Goal: Find specific page/section: Find specific page/section

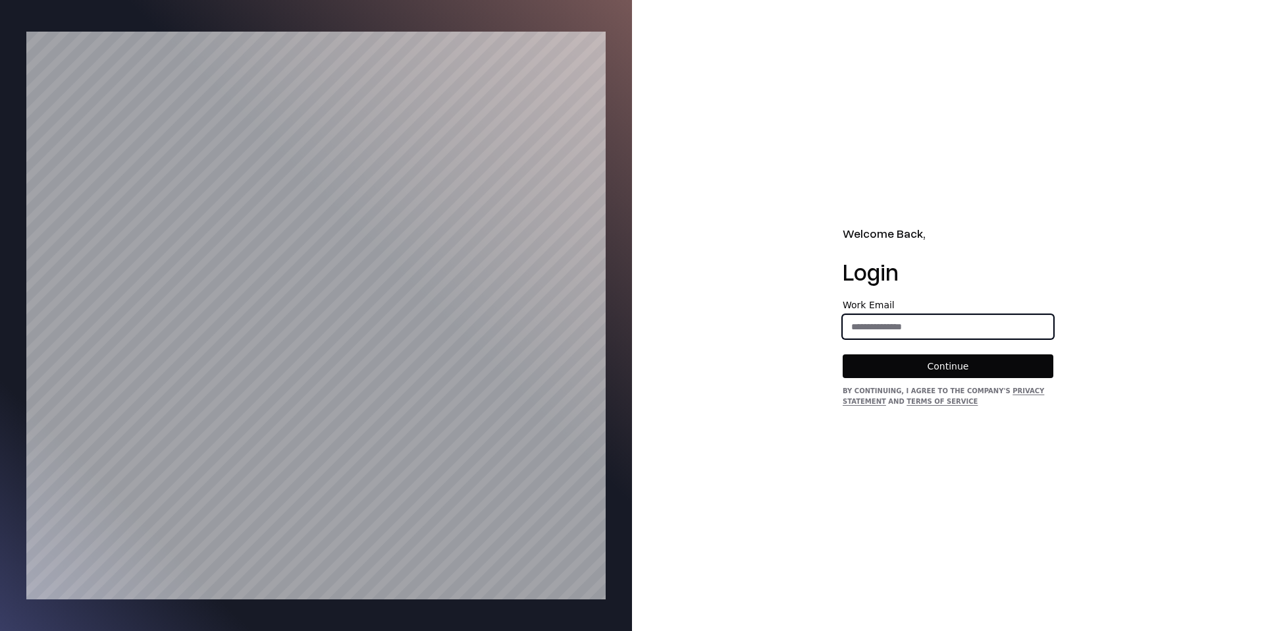
click at [970, 330] on input "email" at bounding box center [948, 327] width 209 height 24
type input "**********"
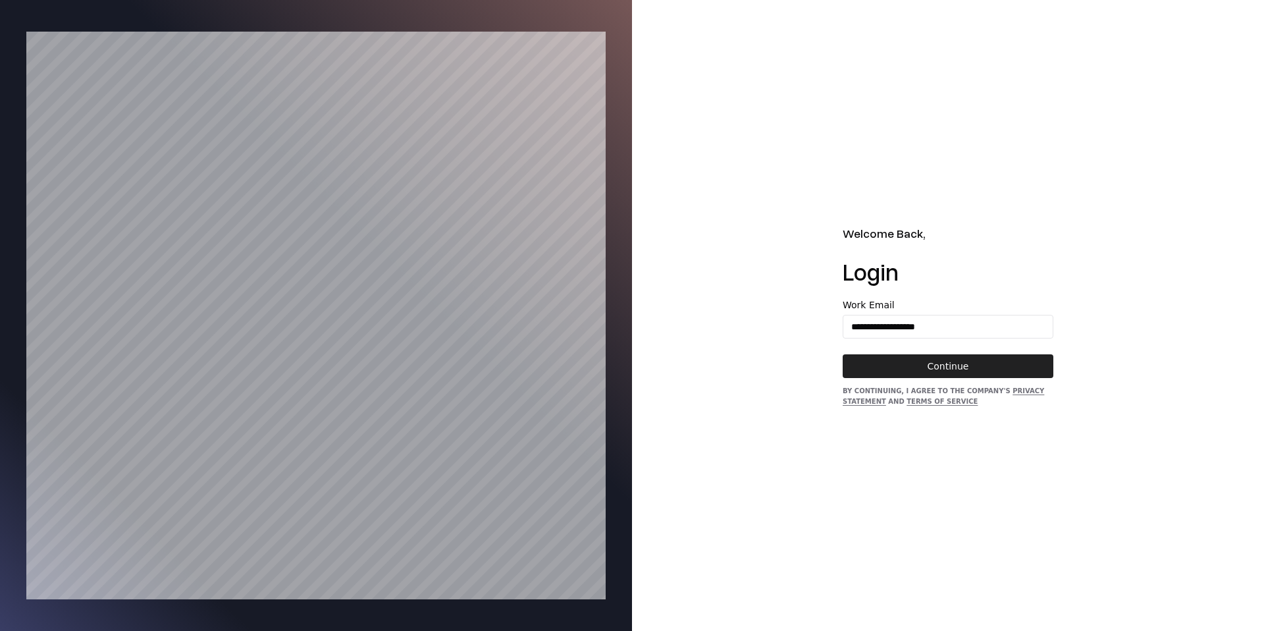
click at [953, 358] on button "Continue" at bounding box center [948, 366] width 211 height 24
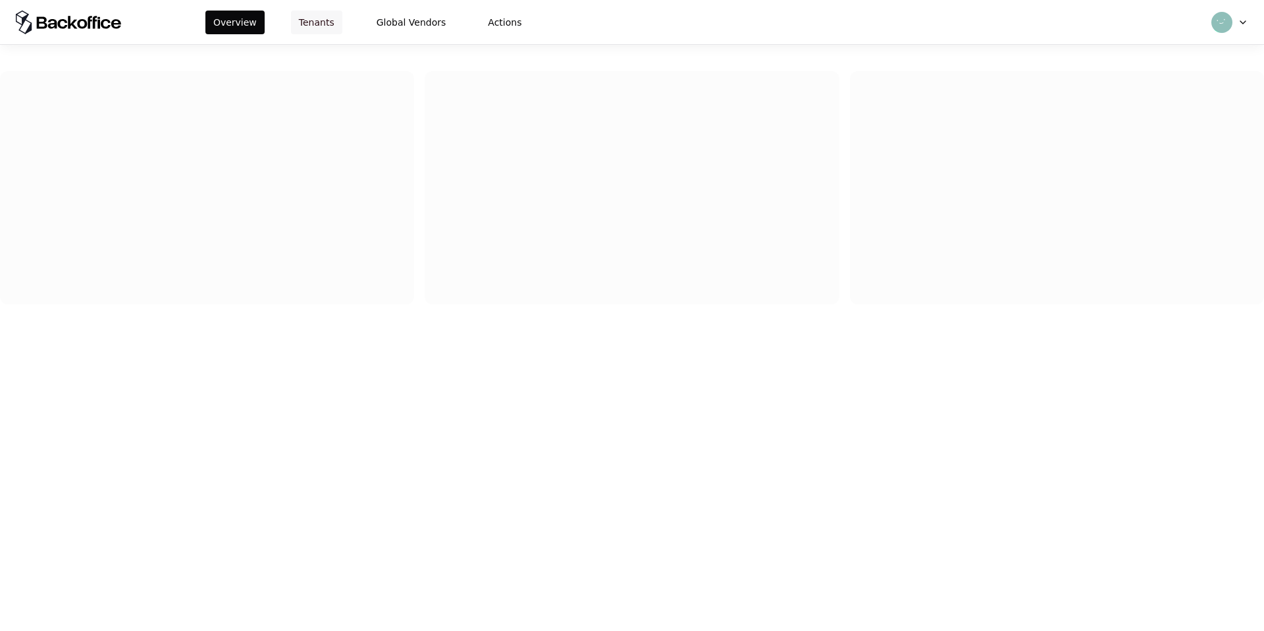
click at [312, 22] on button "Tenants" at bounding box center [316, 23] width 51 height 24
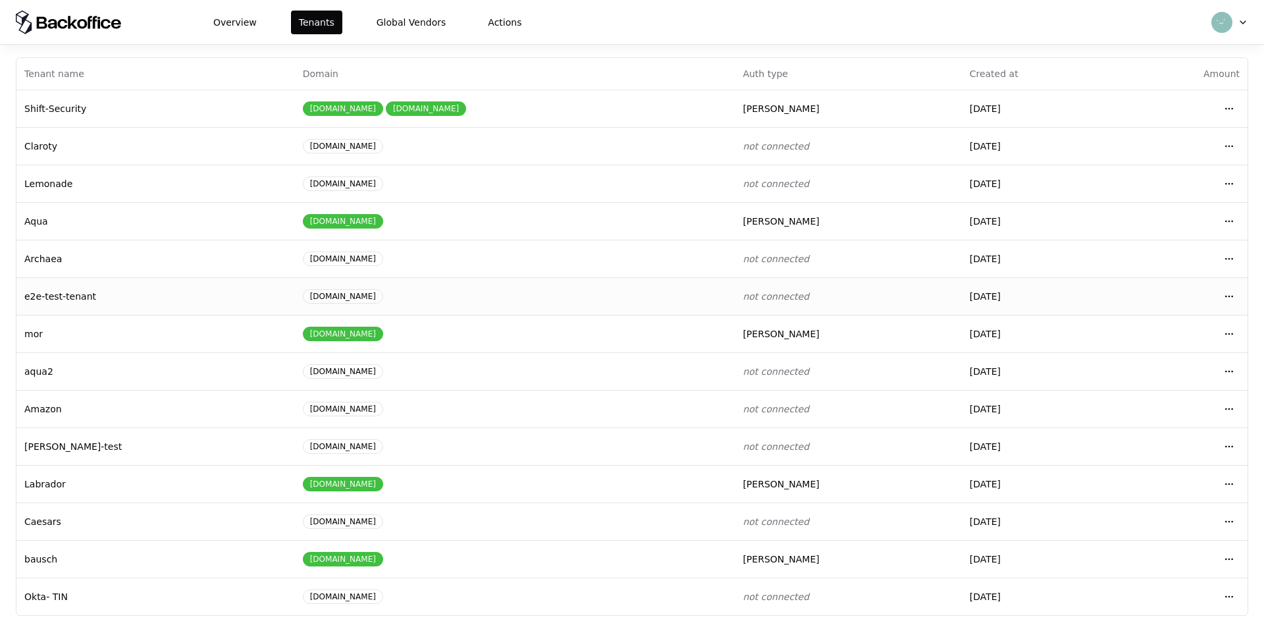
scroll to position [22, 0]
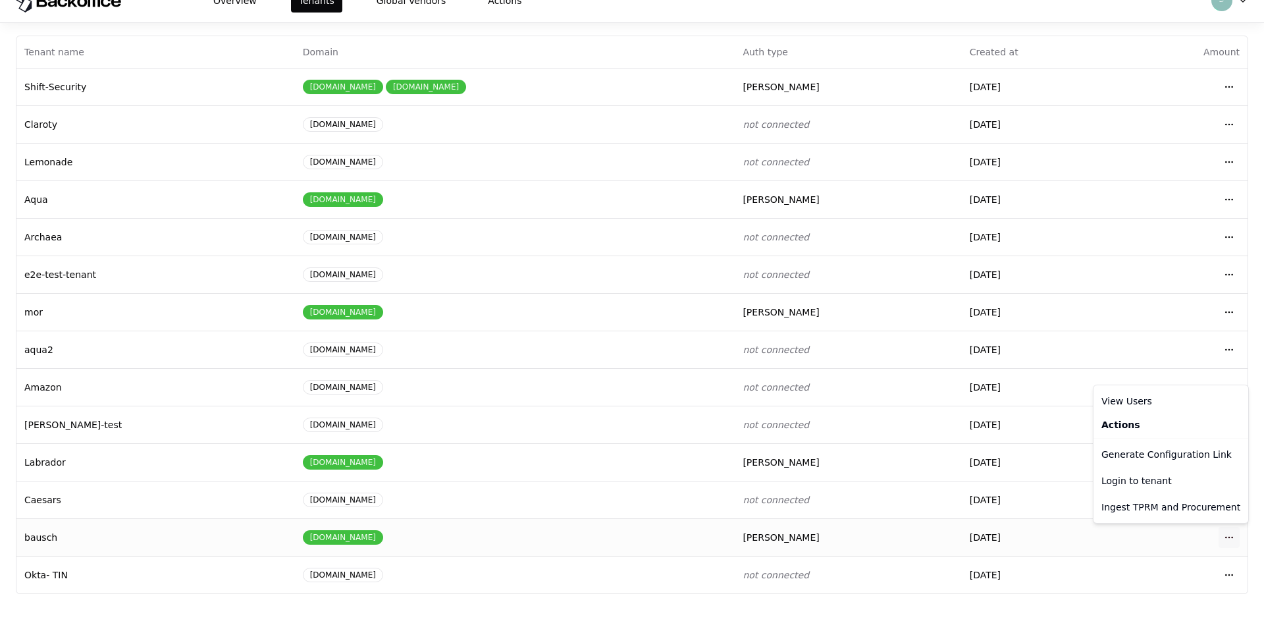
click at [1225, 543] on html "Overview Tenants Global Vendors Actions Tenants Add Tenant Tenant name Domain A…" at bounding box center [632, 293] width 1264 height 631
click at [1125, 477] on div "Login to tenant" at bounding box center [1172, 481] width 150 height 26
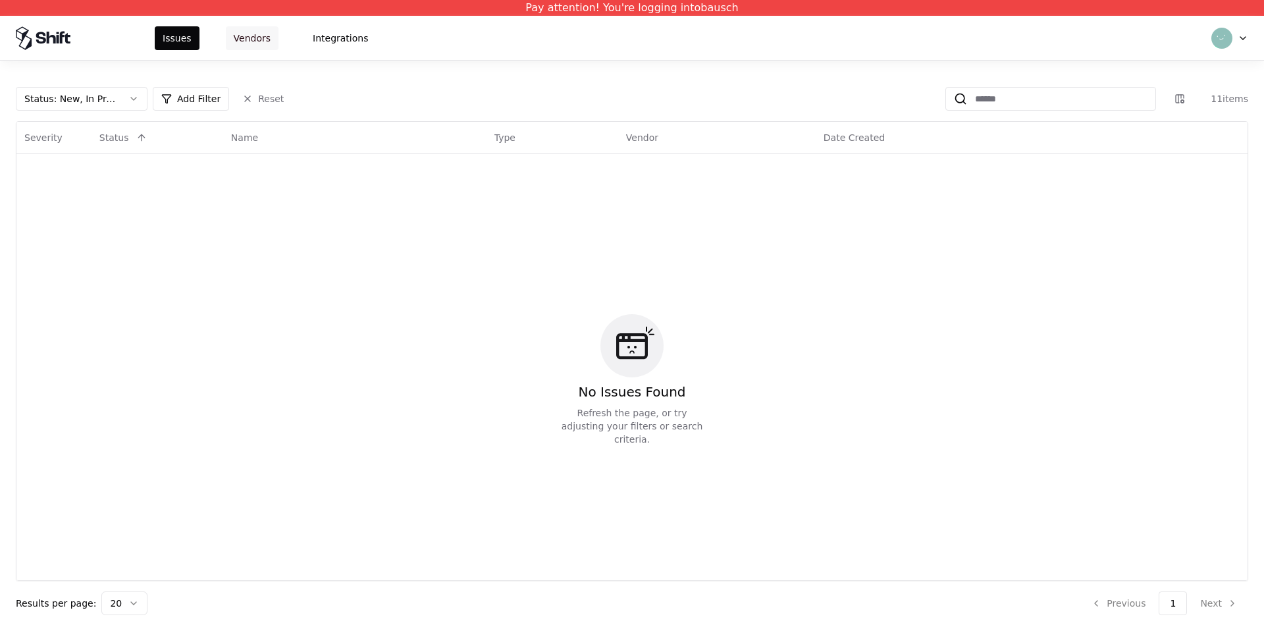
click at [263, 43] on button "Vendors" at bounding box center [252, 38] width 53 height 24
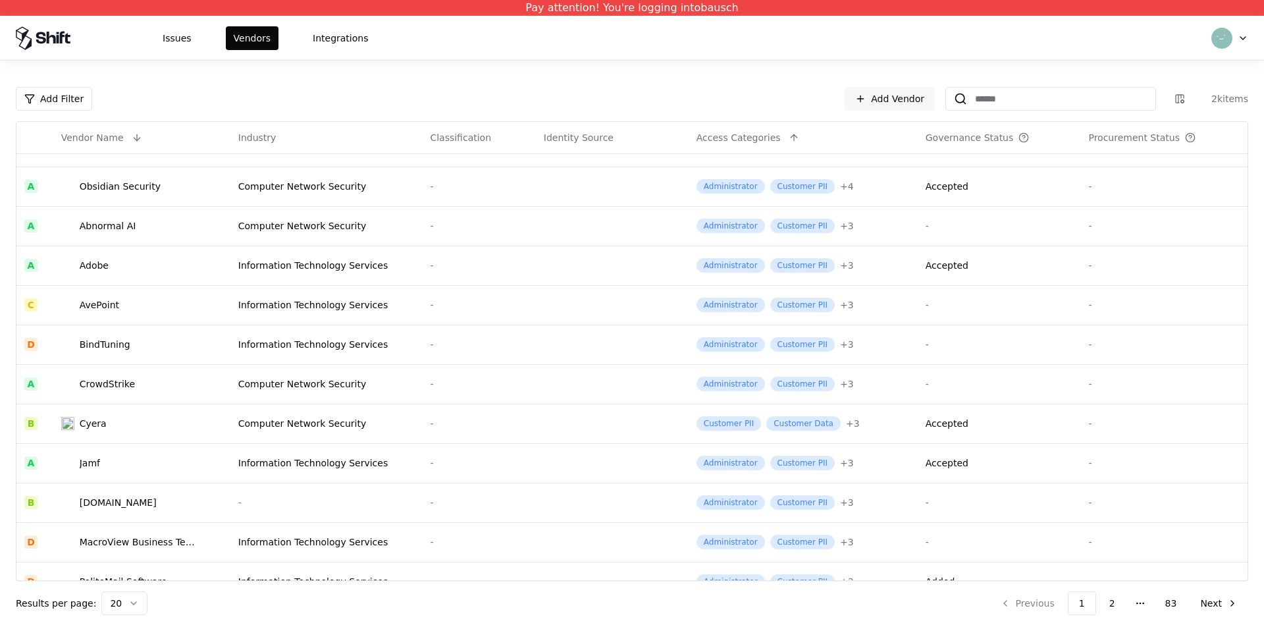
scroll to position [364, 0]
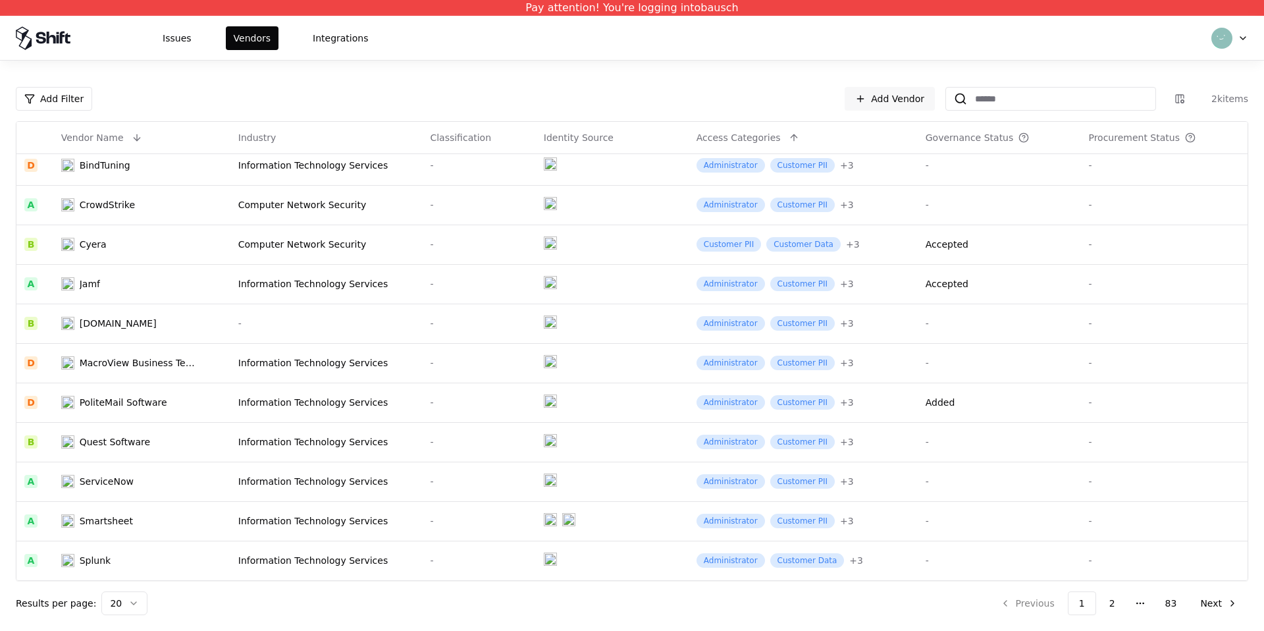
click at [1011, 101] on input at bounding box center [1061, 99] width 188 height 24
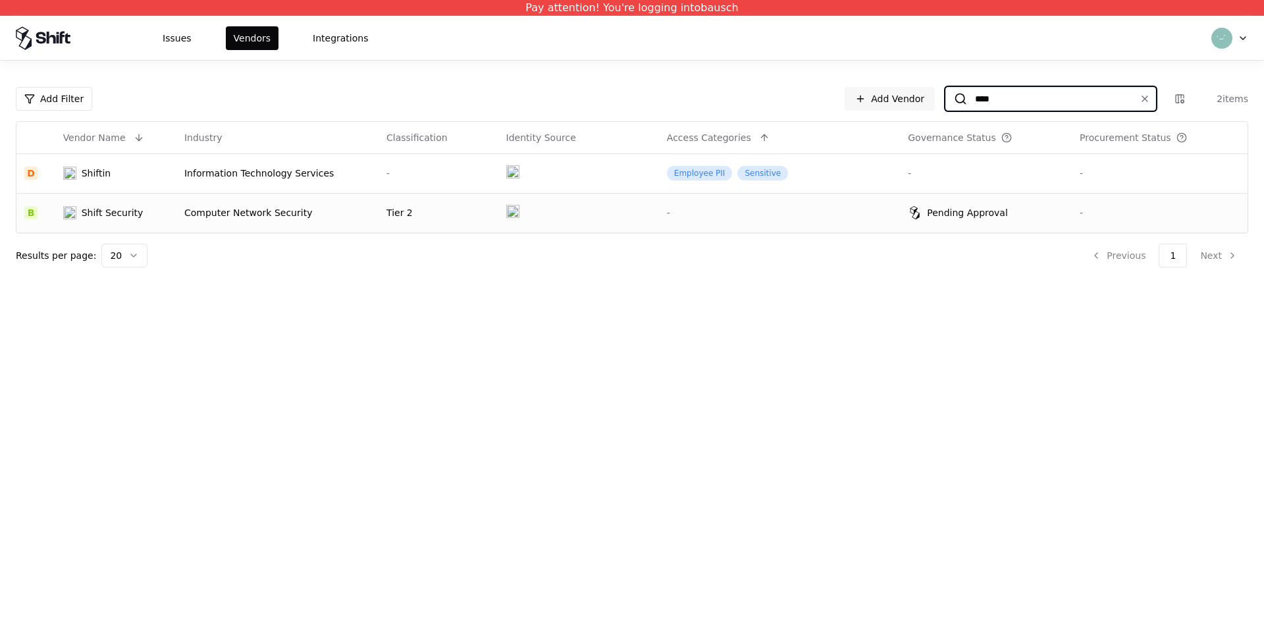
type input "****"
click at [129, 207] on div "Shift Security" at bounding box center [113, 212] width 62 height 13
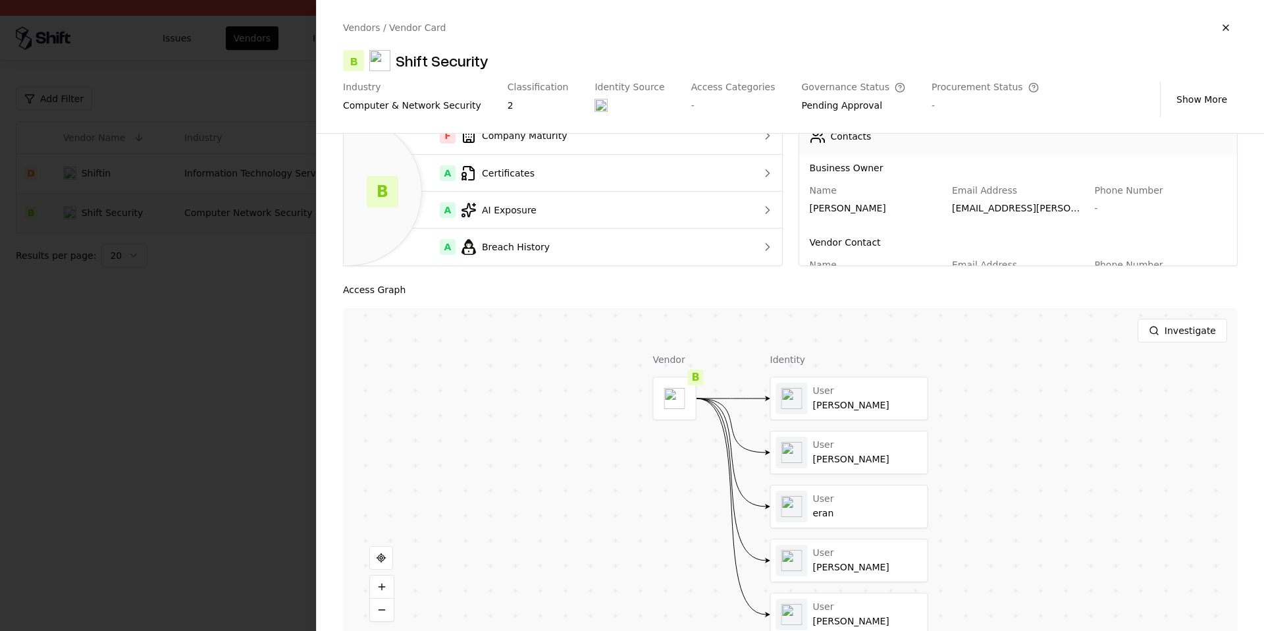
scroll to position [114, 0]
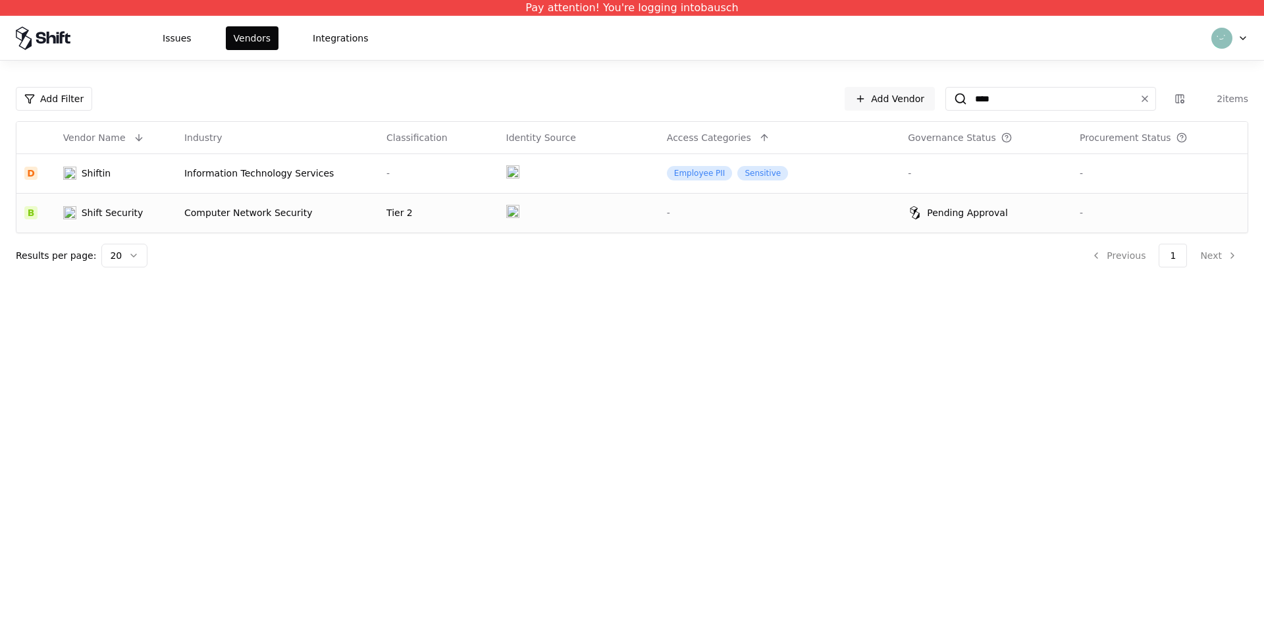
click at [126, 209] on div "Shift Security" at bounding box center [113, 212] width 62 height 13
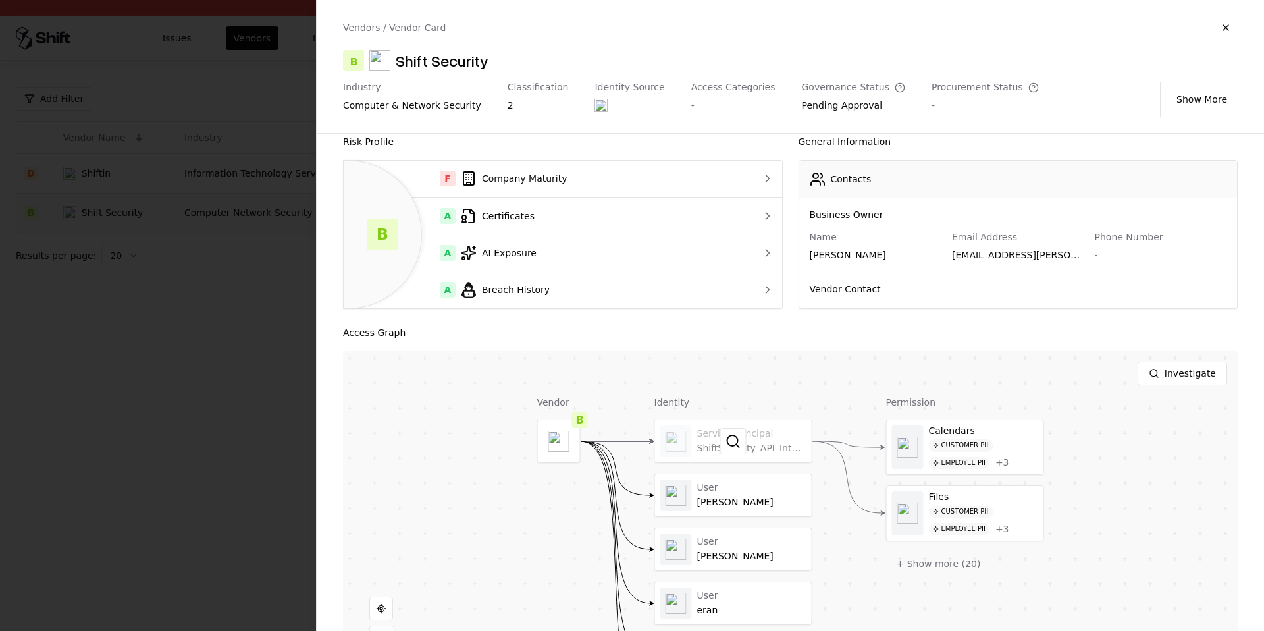
scroll to position [76, 0]
click at [640, 258] on div "A AI Exposure" at bounding box center [538, 255] width 369 height 16
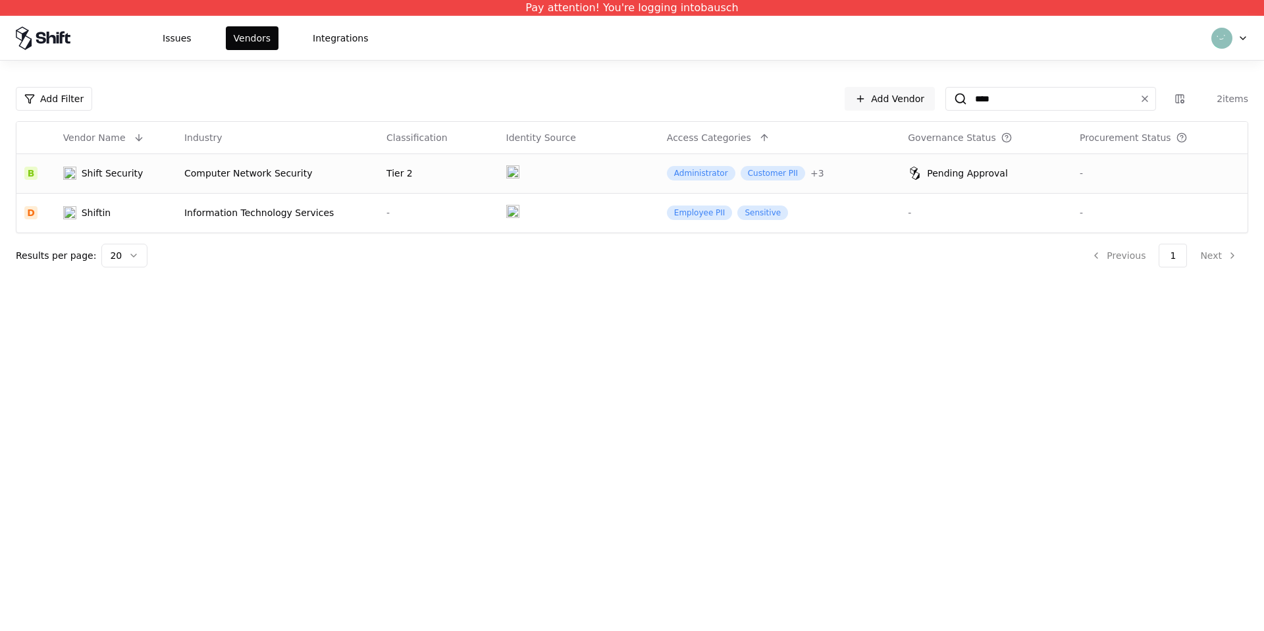
click at [272, 178] on div "Computer Network Security" at bounding box center [277, 173] width 186 height 13
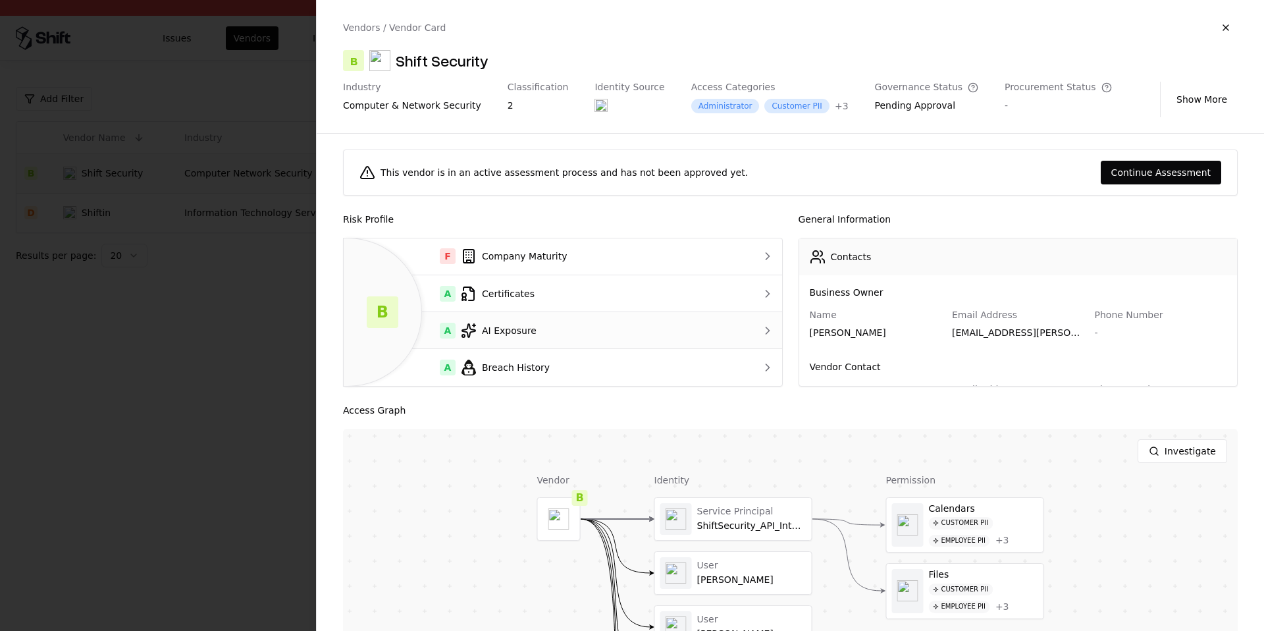
click at [545, 325] on div "A AI Exposure" at bounding box center [538, 331] width 369 height 16
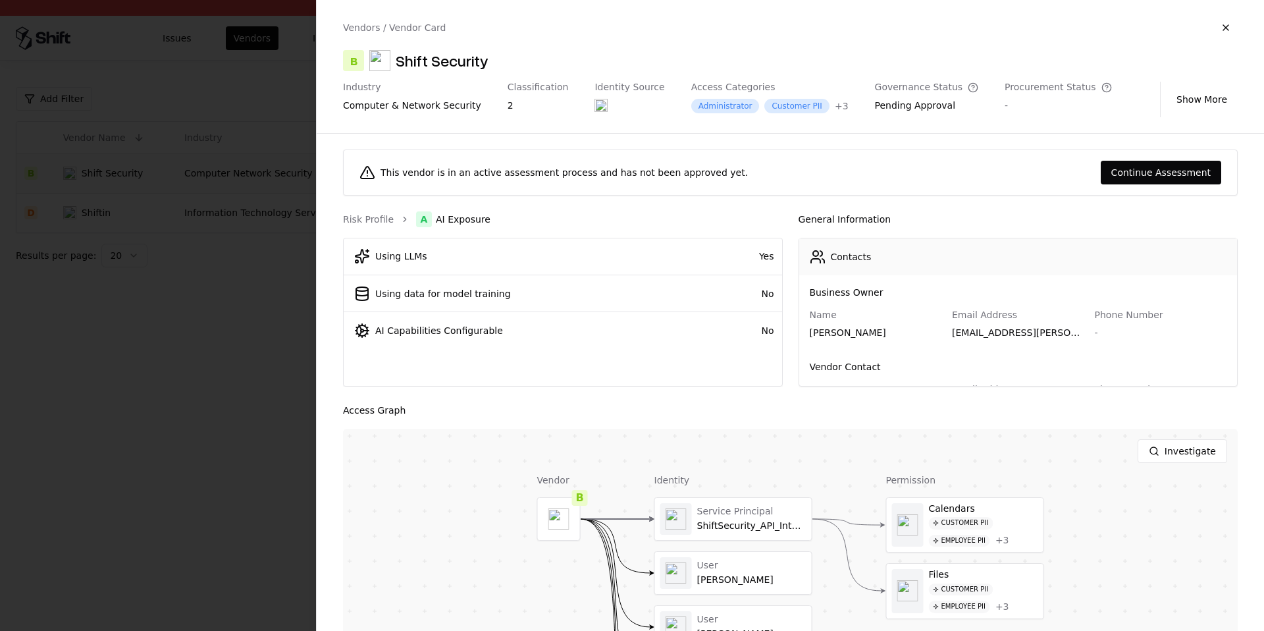
click at [250, 73] on div at bounding box center [632, 315] width 1264 height 631
